Goal: Obtain resource: Obtain resource

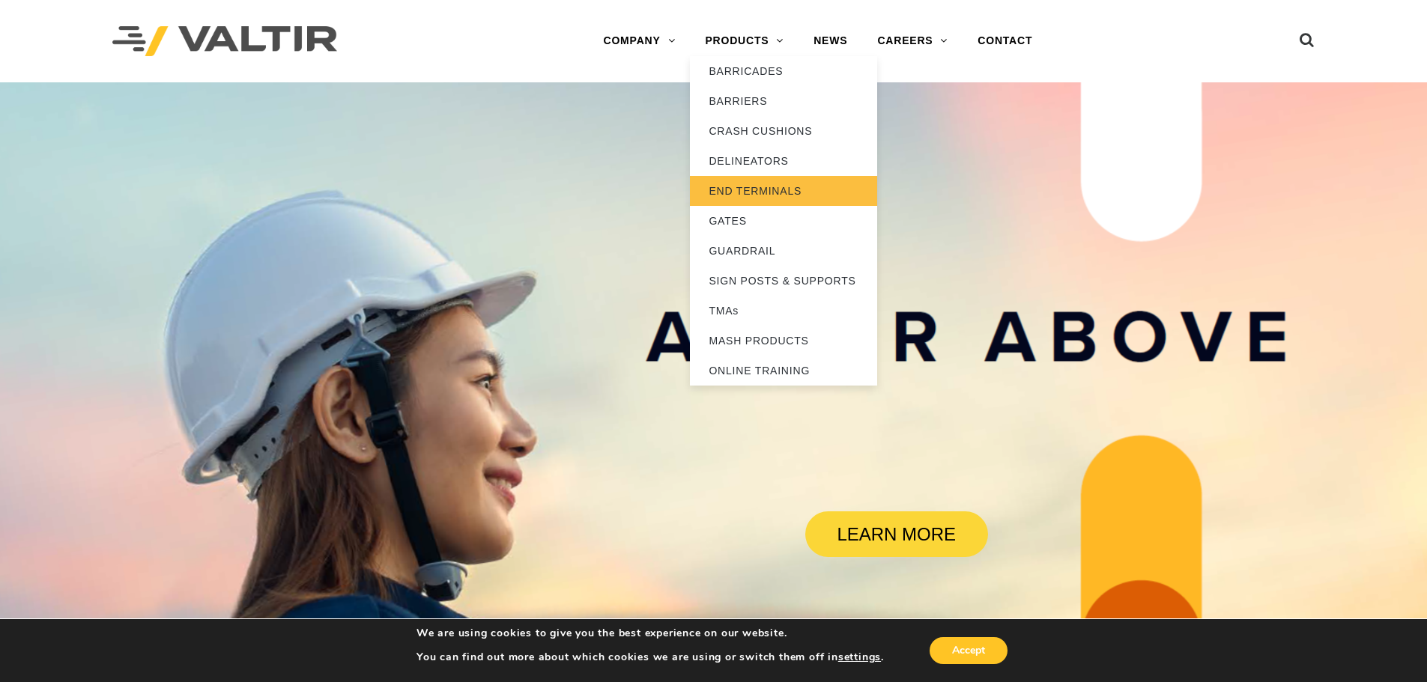
click at [740, 192] on link "END TERMINALS" at bounding box center [783, 191] width 187 height 30
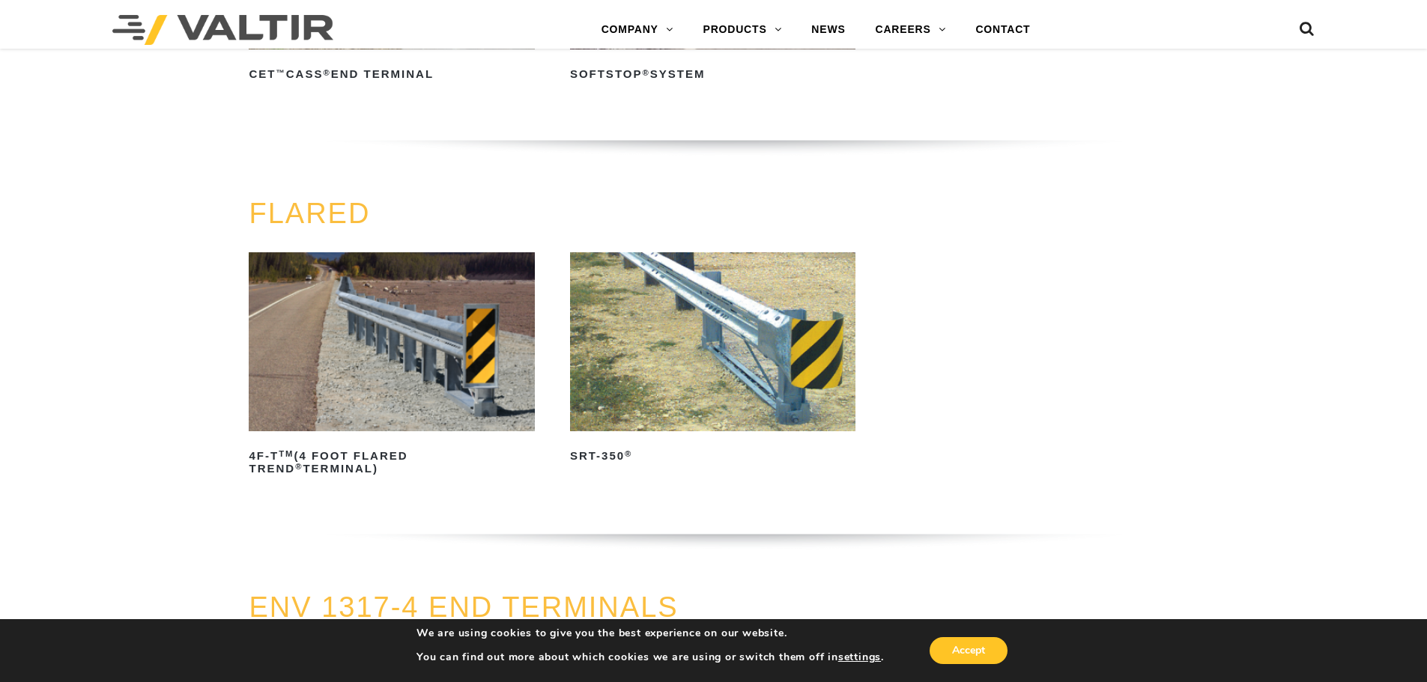
scroll to position [1423, 0]
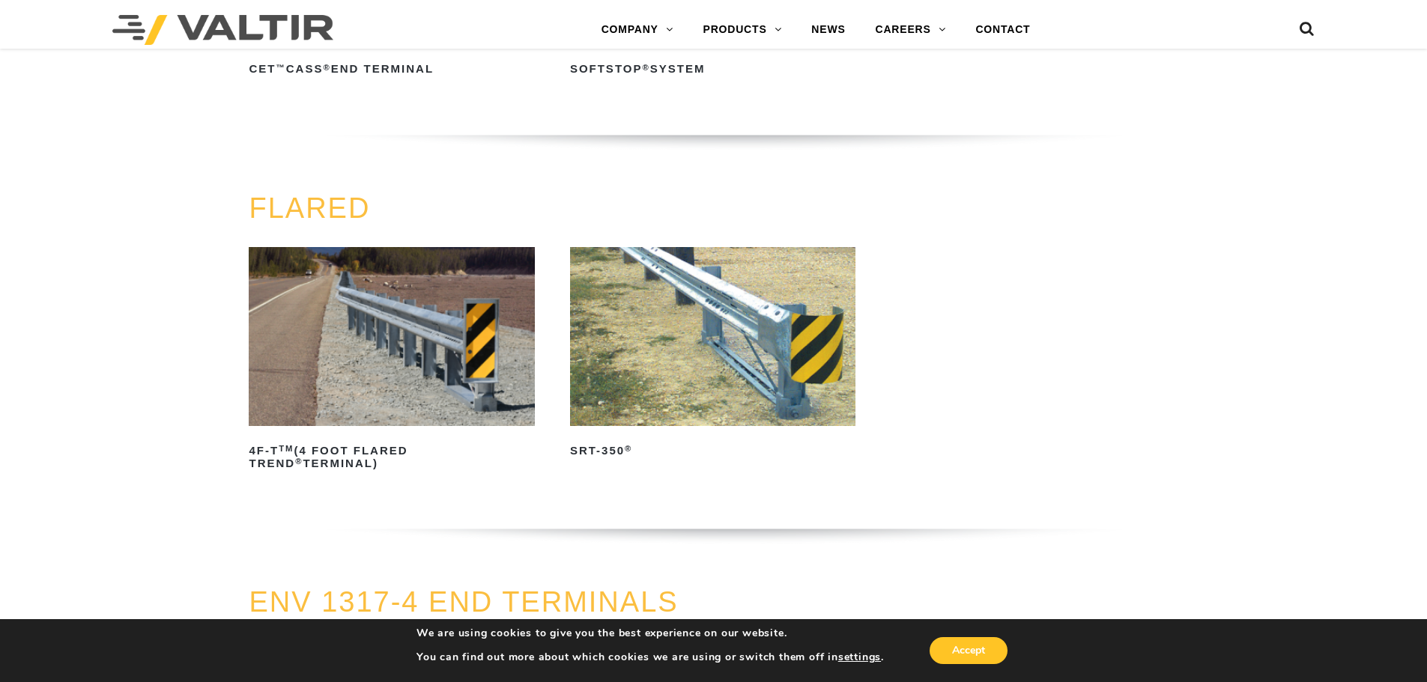
click at [654, 330] on img at bounding box center [712, 336] width 285 height 178
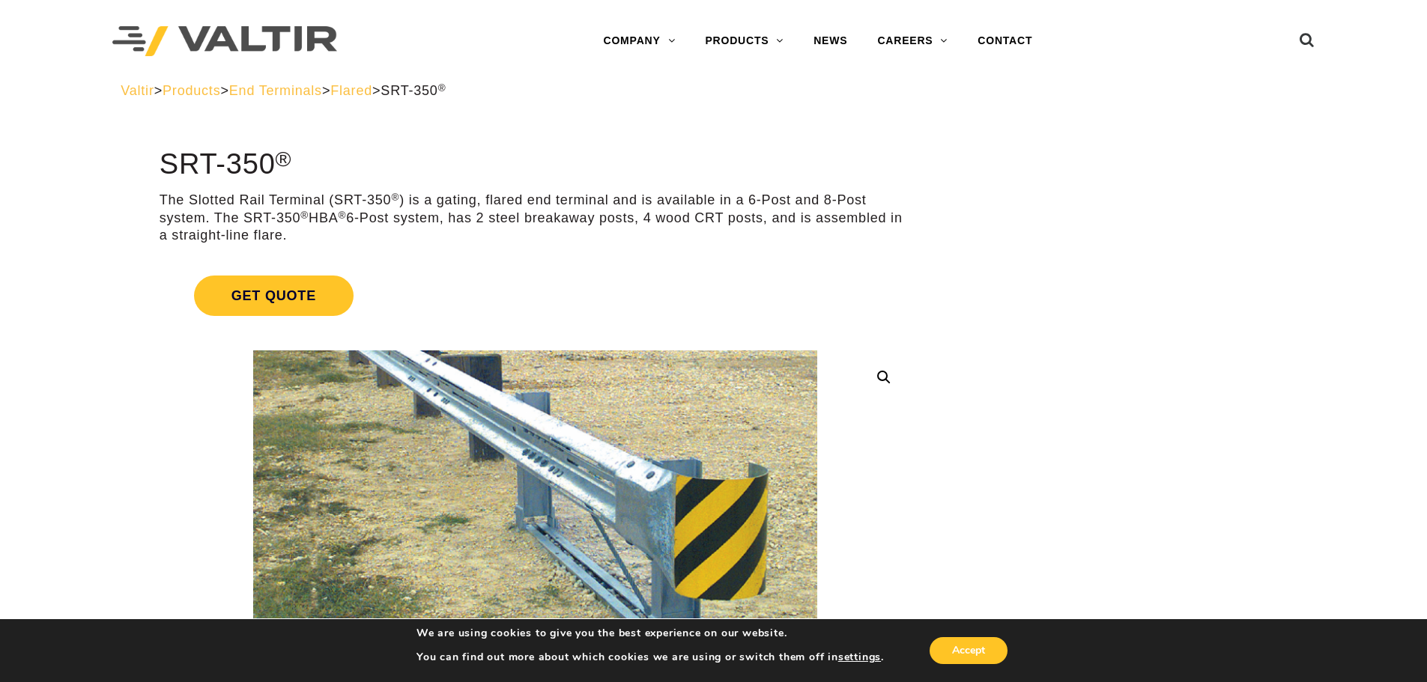
click at [464, 283] on link "Get Quote" at bounding box center [535, 296] width 751 height 76
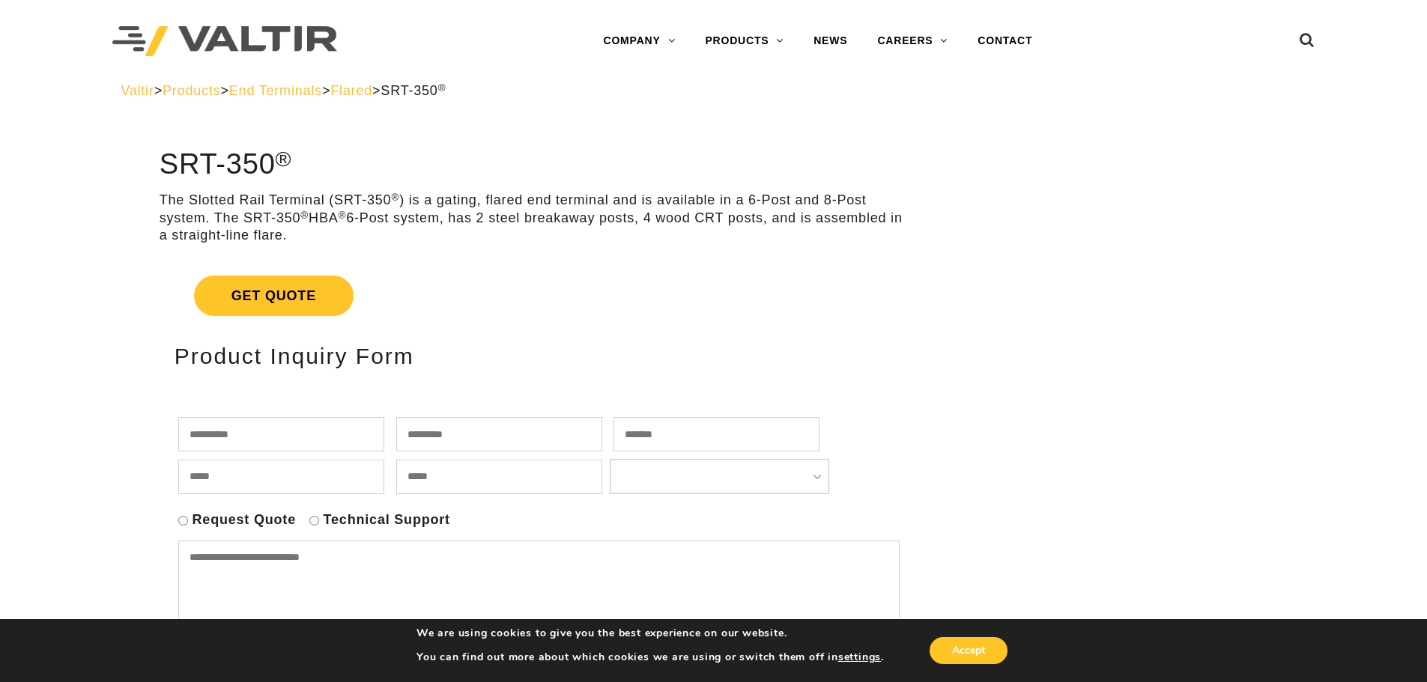
click at [478, 265] on link "Get Quote" at bounding box center [535, 296] width 751 height 76
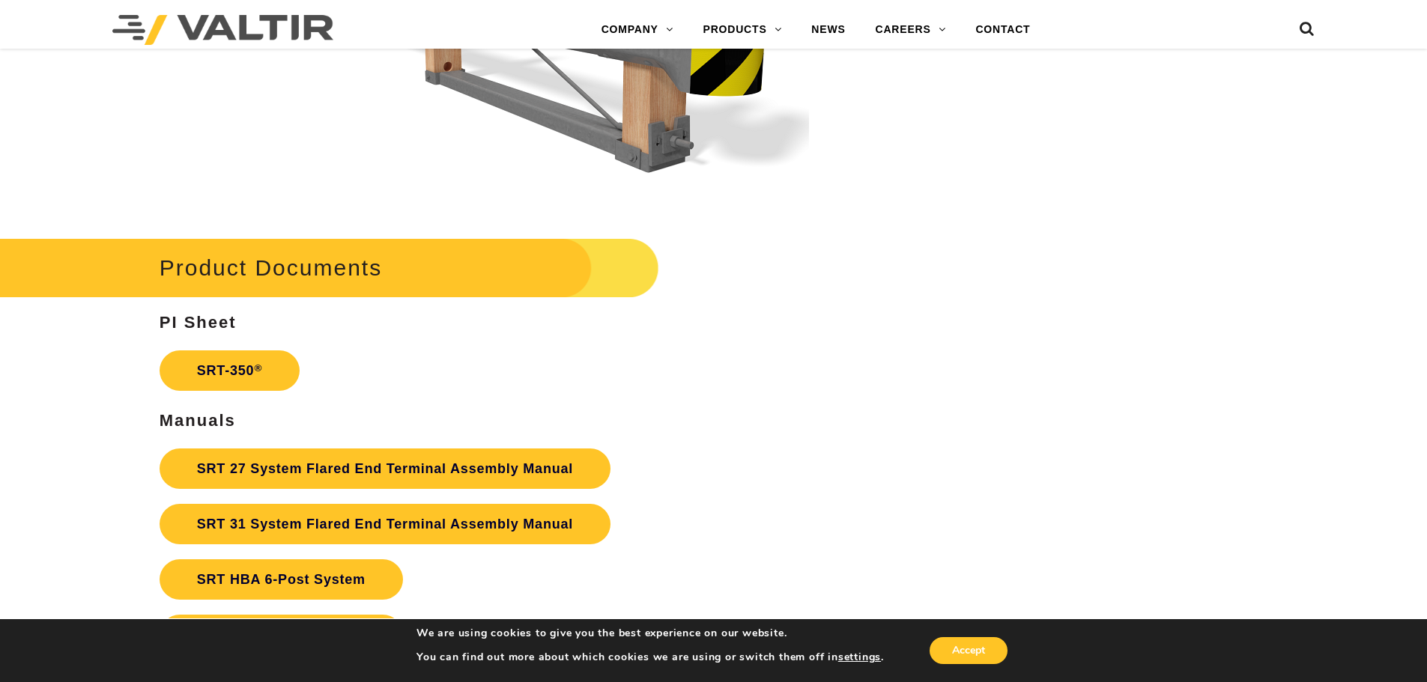
scroll to position [2696, 0]
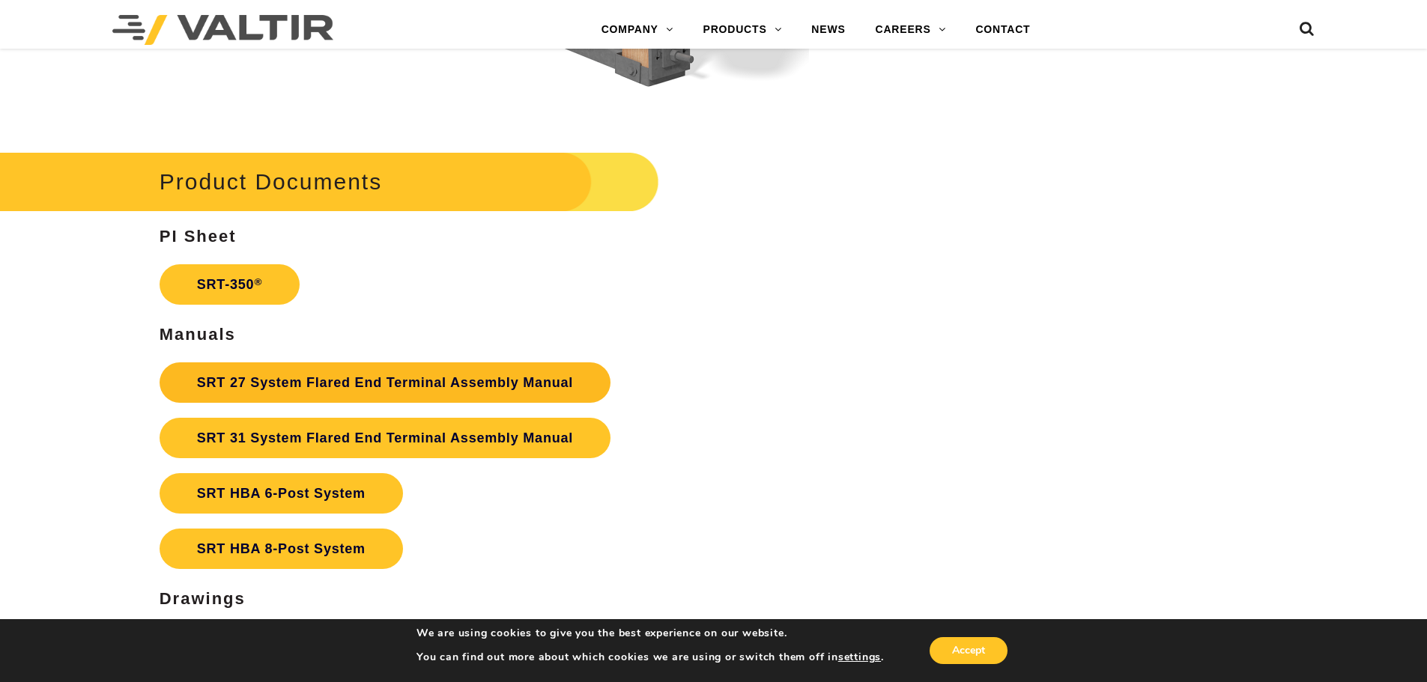
click at [270, 381] on link "SRT 27 System Flared End Terminal Assembly Manual" at bounding box center [385, 383] width 451 height 40
